Goal: Transaction & Acquisition: Purchase product/service

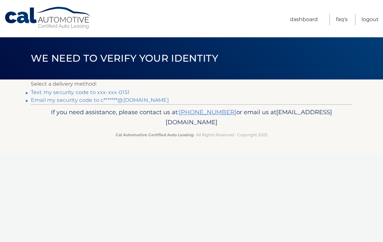
click at [121, 93] on link "Text my security code to xxx-xxx-0151" at bounding box center [80, 92] width 99 height 6
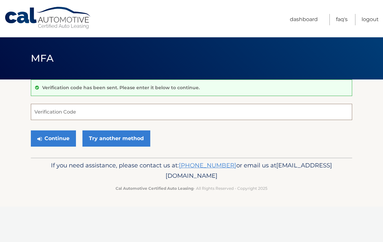
click at [136, 112] on input "Verification Code" at bounding box center [191, 112] width 321 height 16
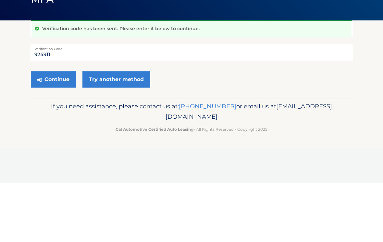
type input "924911"
click at [59, 130] on button "Continue" at bounding box center [53, 138] width 45 height 16
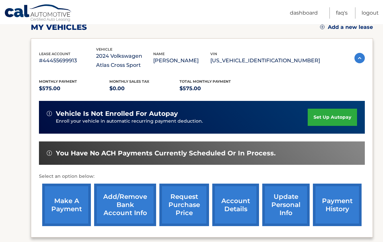
scroll to position [95, 0]
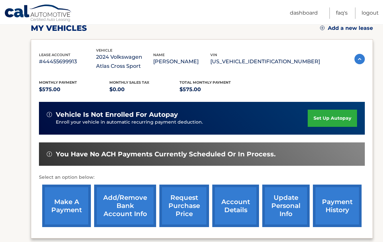
click at [71, 197] on link "make a payment" at bounding box center [66, 206] width 49 height 42
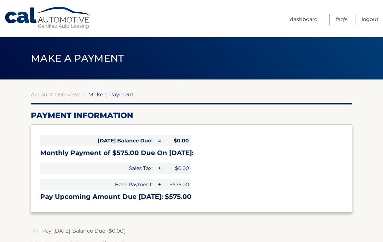
select select "NTQ5NDIyMmQtOWZlNy00NzNlLThjZWEtNzJlZDdlYTYwN2Y4"
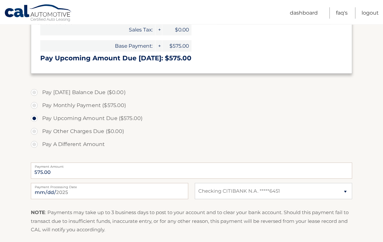
scroll to position [138, 0]
click at [37, 107] on label "Pay Monthly Payment ($575.00)" at bounding box center [191, 105] width 321 height 13
click at [37, 107] on input "Pay Monthly Payment ($575.00)" at bounding box center [36, 104] width 6 height 10
radio input "true"
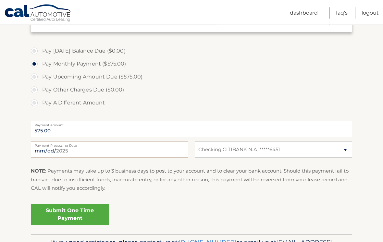
scroll to position [180, 0]
click at [93, 212] on link "Submit One Time Payment" at bounding box center [70, 214] width 78 height 21
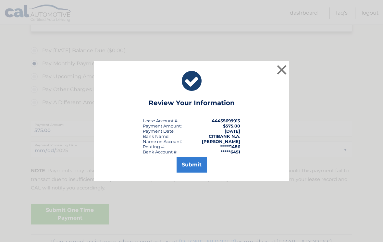
click at [195, 169] on button "Submit" at bounding box center [191, 165] width 30 height 16
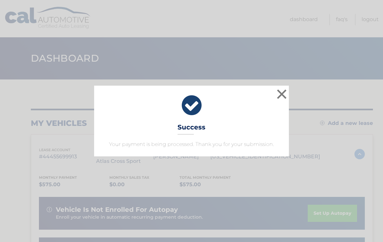
click at [283, 95] on button "×" at bounding box center [281, 94] width 13 height 13
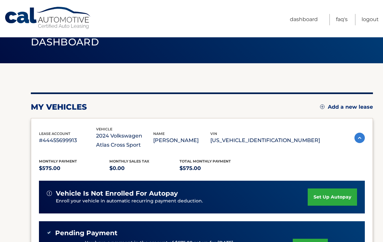
scroll to position [16, 0]
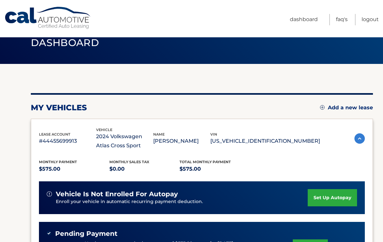
click at [372, 17] on link "Logout" at bounding box center [369, 19] width 17 height 11
